Goal: Task Accomplishment & Management: Use online tool/utility

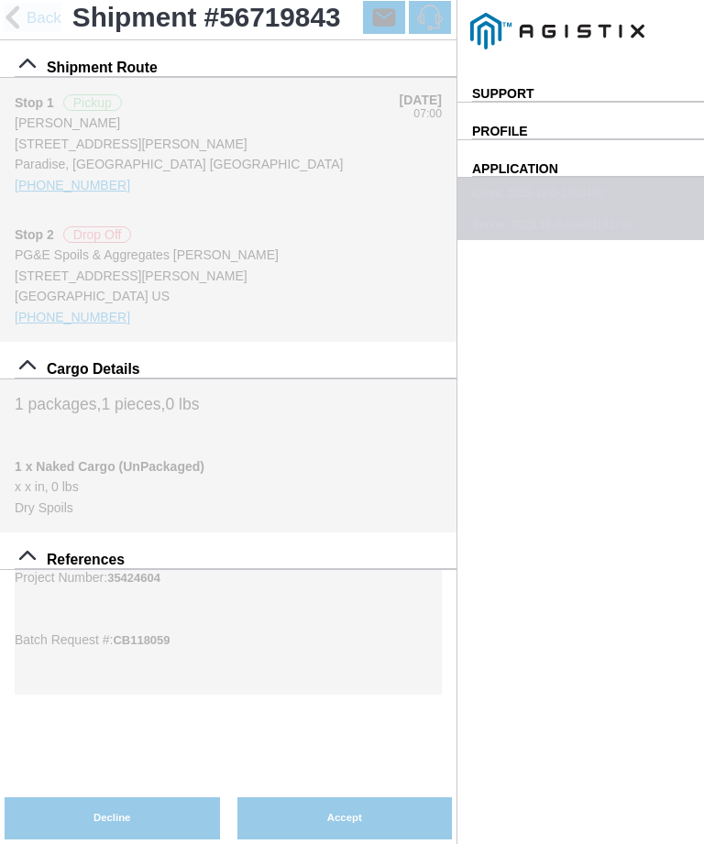
click at [453, 803] on button "Accept" at bounding box center [344, 818] width 215 height 42
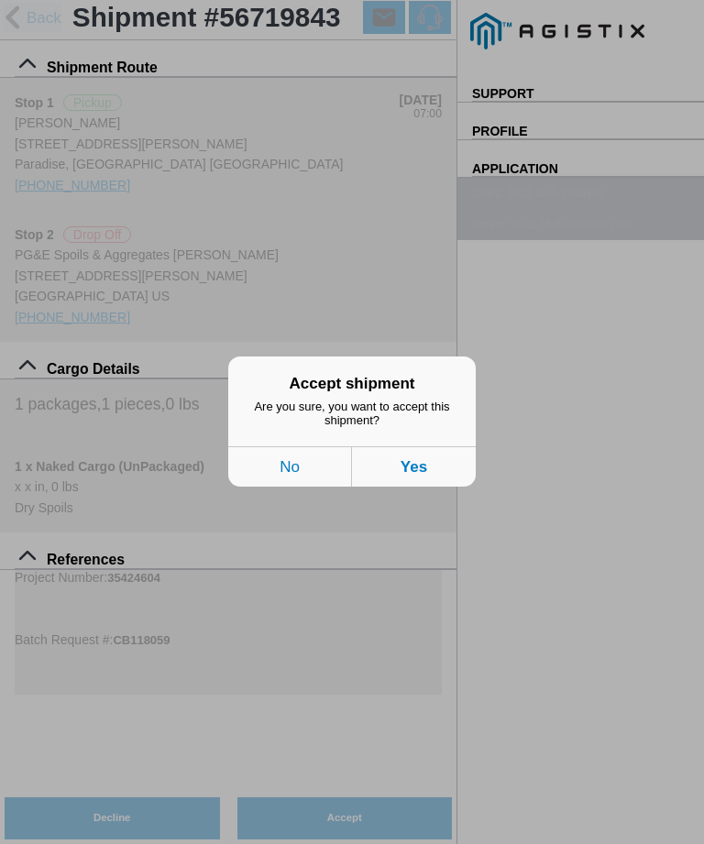
click at [432, 466] on button "Yes" at bounding box center [414, 467] width 124 height 40
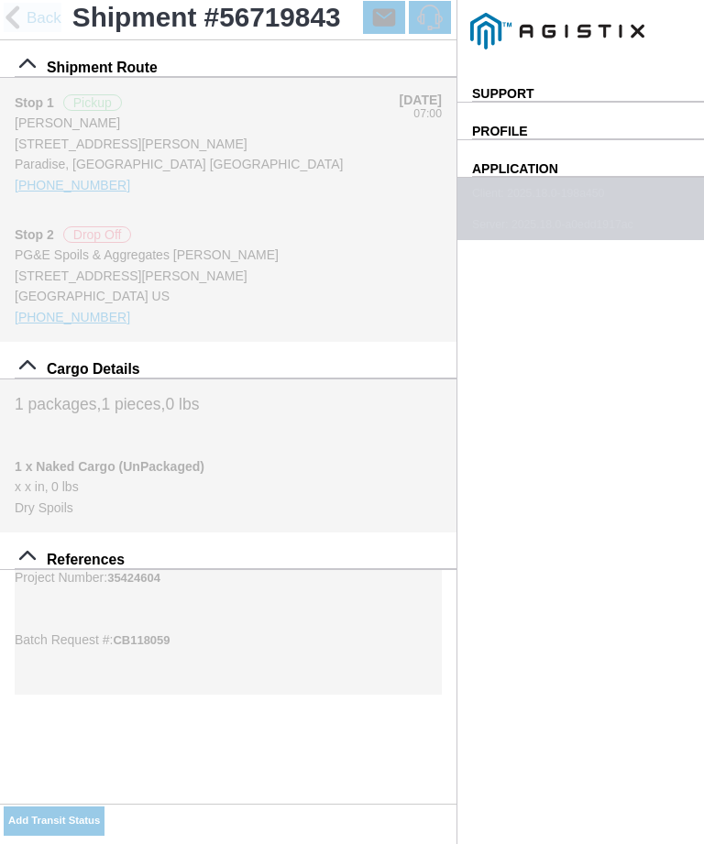
click at [0, 0] on slot "Add Transit Status" at bounding box center [0, 0] width 0 height 0
click at [0, 0] on input "15:46" at bounding box center [0, 0] width 0 height 0
type input "07:00"
click at [0, 0] on input "[DATE]" at bounding box center [0, 0] width 0 height 0
type input "[DATE]"
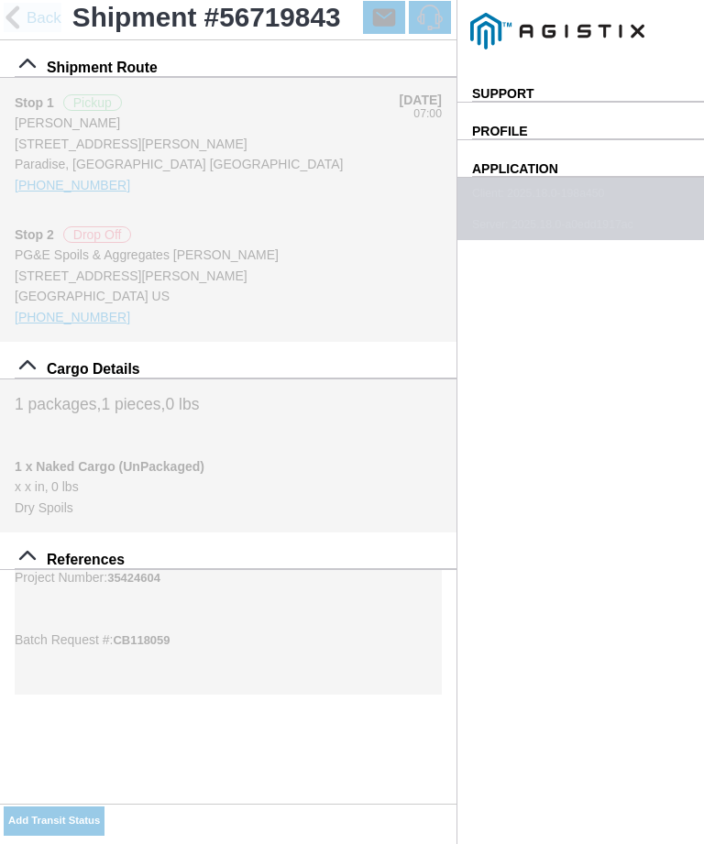
click at [0, 0] on div "Location" at bounding box center [0, 0] width 0 height 0
click at [0, 0] on div "[STREET_ADDRESS][PERSON_NAME]" at bounding box center [0, 0] width 0 height 0
click at [0, 0] on slot "Apply" at bounding box center [0, 0] width 0 height 0
type input "Paradise"
click at [0, 0] on select "Select Arrive at Drop Off Arrive at Pickup Break Start Break Stop Depart Drop O…" at bounding box center [0, 0] width 0 height 0
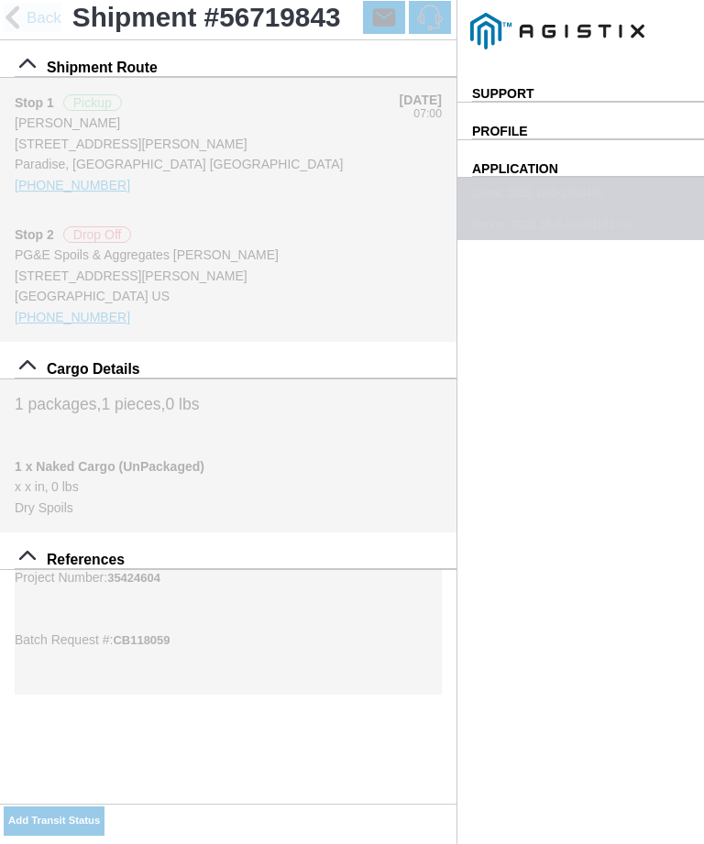
select select "ARVPULOC"
click at [0, 0] on span "SAVE" at bounding box center [0, 0] width 0 height 0
